Goal: Task Accomplishment & Management: Use online tool/utility

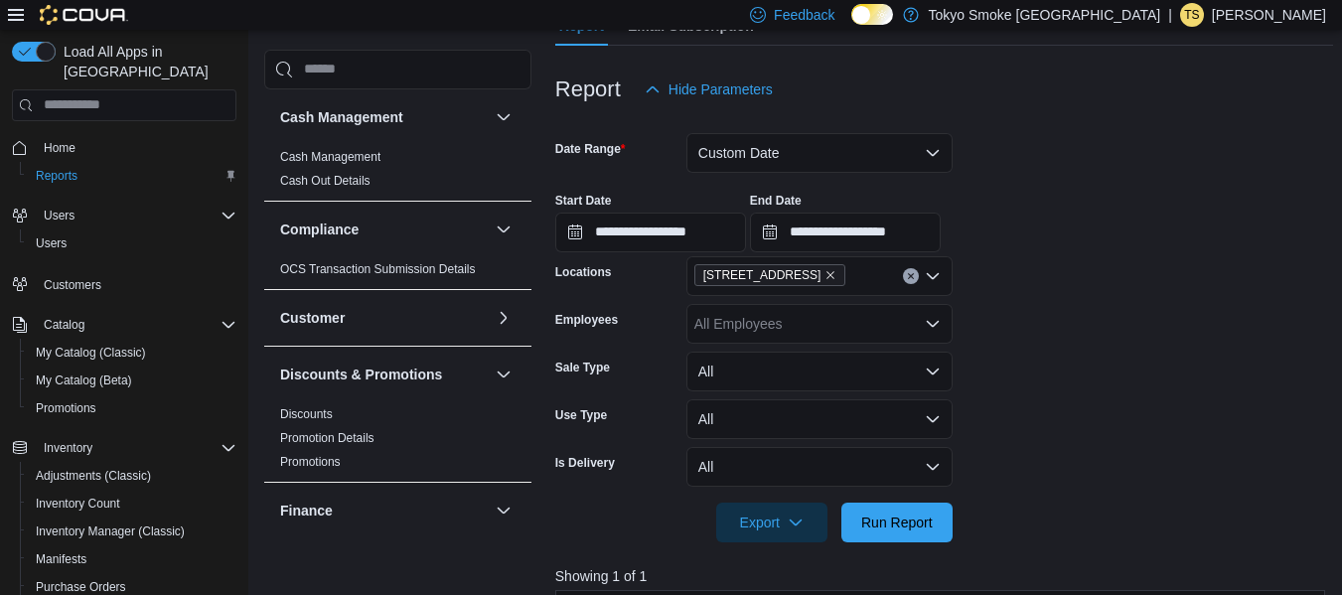
scroll to position [204, 0]
click at [790, 149] on button "Custom Date" at bounding box center [820, 154] width 266 height 40
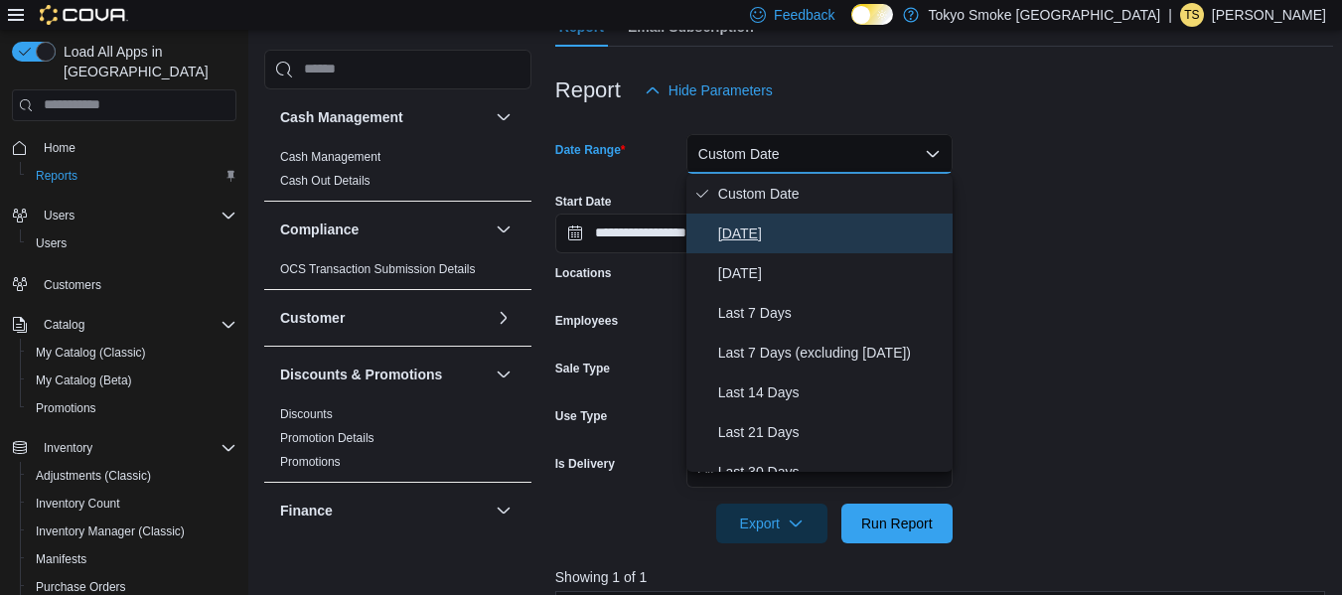
click at [737, 237] on span "[DATE]" at bounding box center [831, 234] width 227 height 24
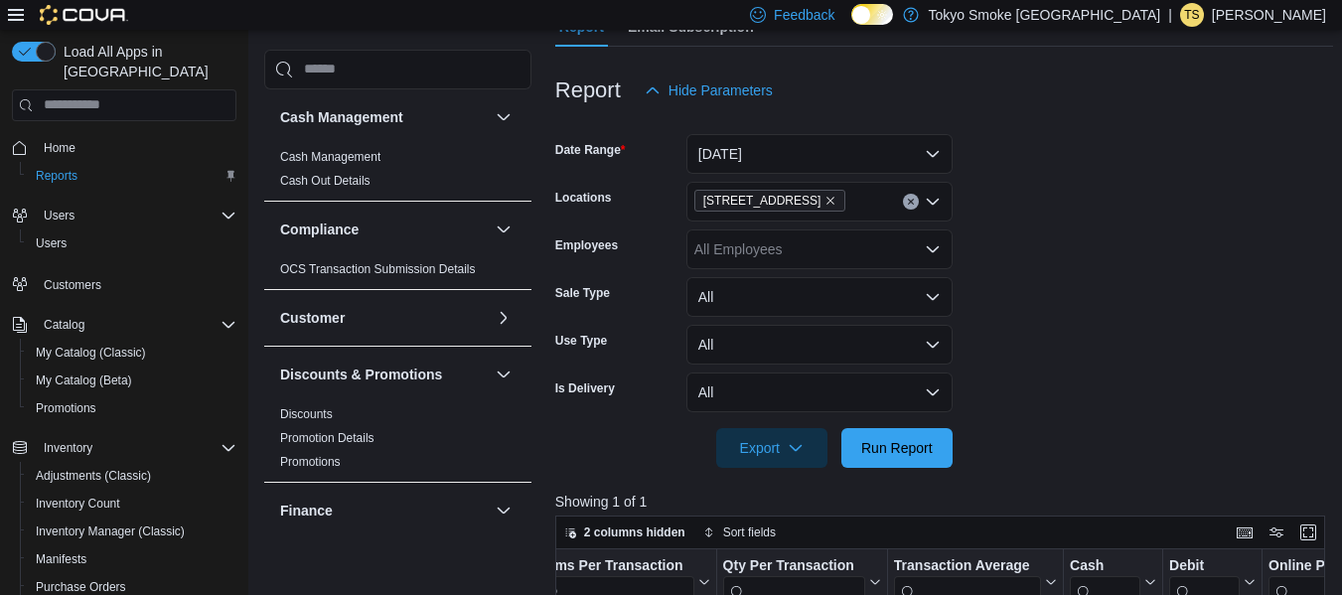
click at [892, 423] on div at bounding box center [944, 420] width 778 height 16
click at [894, 440] on span "Run Report" at bounding box center [897, 447] width 72 height 20
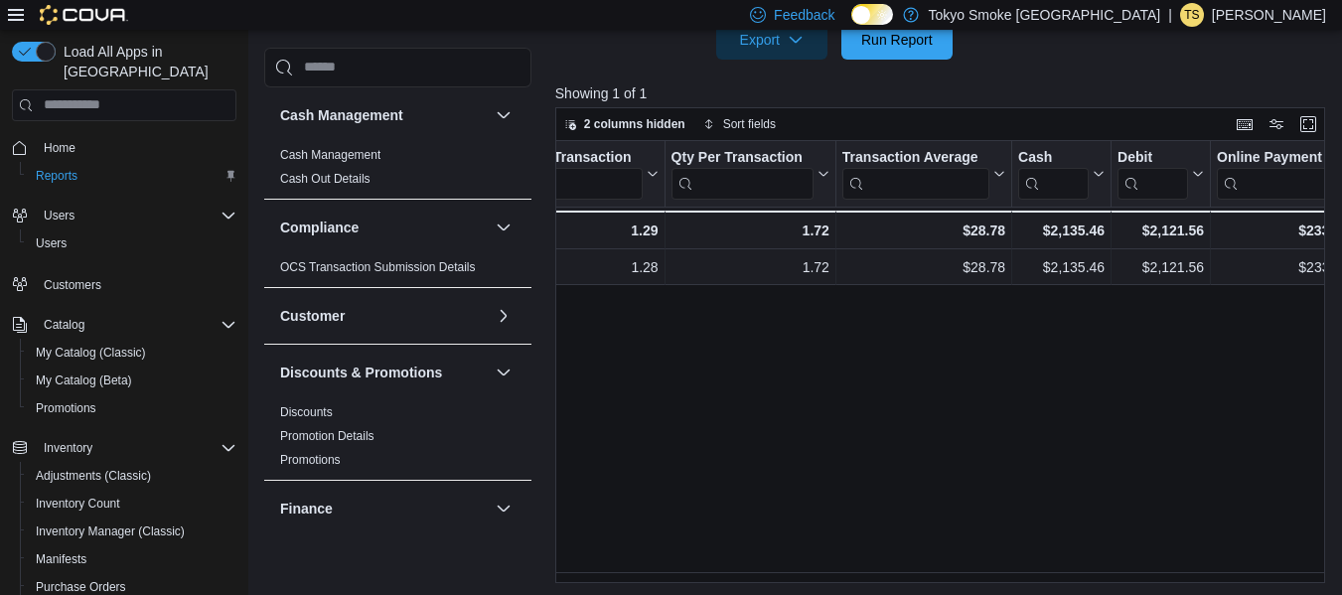
scroll to position [0, 1624]
